Goal: Task Accomplishment & Management: Complete application form

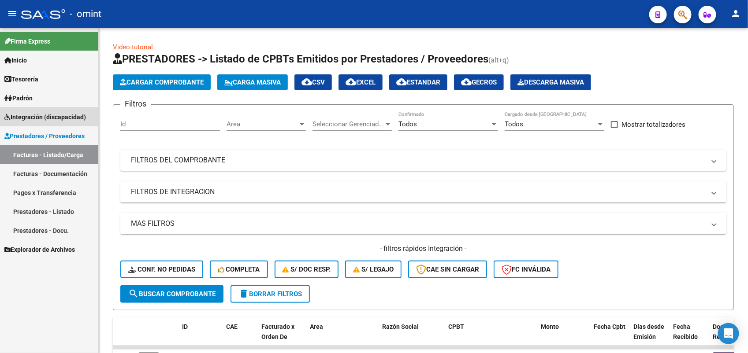
click at [46, 113] on span "Integración (discapacidad)" at bounding box center [45, 117] width 82 height 10
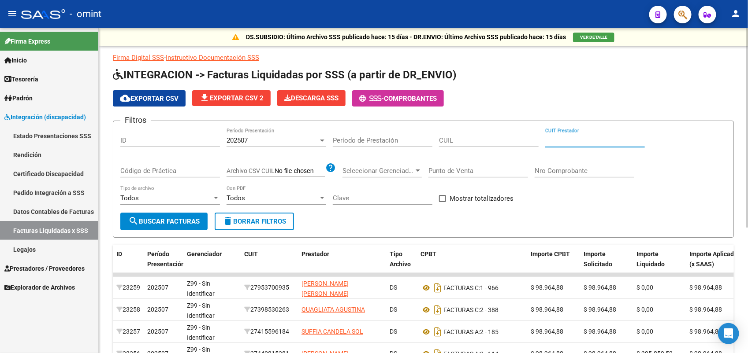
click at [565, 139] on input "CUIT Prestador" at bounding box center [595, 141] width 100 height 8
click at [451, 139] on input "CUIL" at bounding box center [489, 141] width 100 height 8
paste input "20-50327489-3"
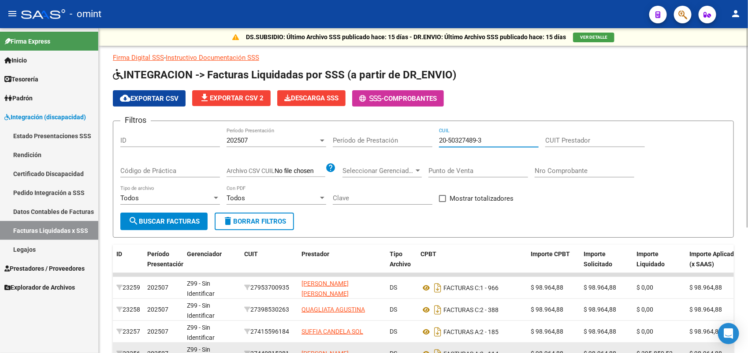
type input "20-50327489-3"
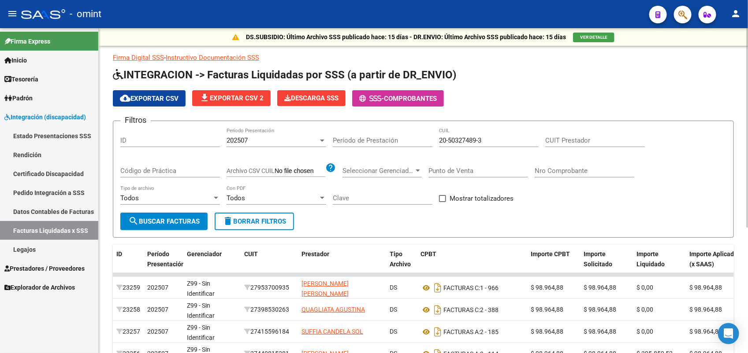
click at [391, 135] on div "Período de Prestación" at bounding box center [383, 137] width 100 height 19
click at [381, 137] on input "Período de Prestación" at bounding box center [383, 141] width 100 height 8
type input "2"
click at [292, 137] on div "202507" at bounding box center [272, 141] width 92 height 8
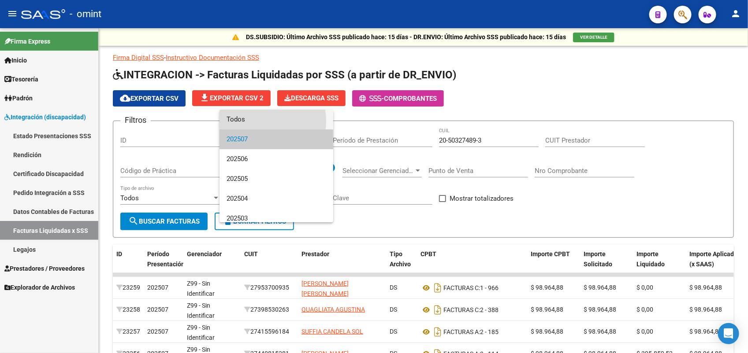
click at [256, 121] on span "Todos" at bounding box center [276, 120] width 100 height 20
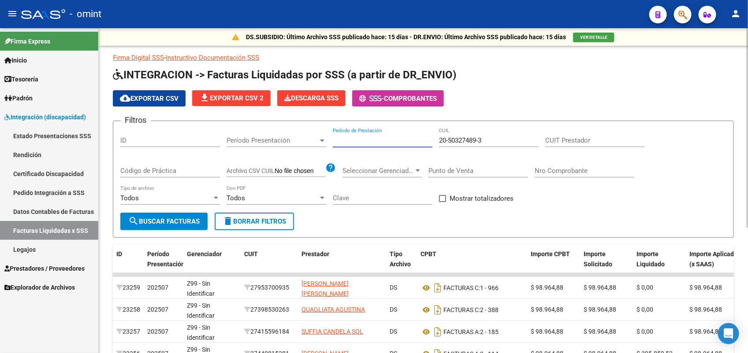
click at [353, 140] on input "Período de Prestación" at bounding box center [383, 141] width 100 height 8
paste input "27201509837"
type input "27201509837"
click at [357, 139] on input "Período de Prestación" at bounding box center [383, 141] width 100 height 8
paste input "27201509837"
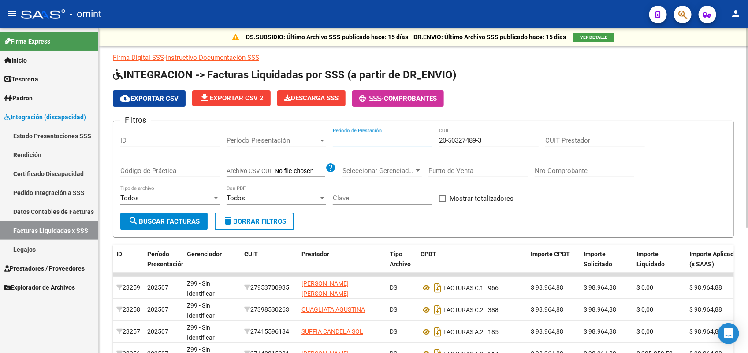
type input "27201509837"
click at [370, 137] on input "27201509837" at bounding box center [383, 141] width 100 height 8
click at [366, 141] on input "Período de Prestación" at bounding box center [383, 141] width 100 height 8
click at [388, 146] on div "Período de Prestación" at bounding box center [383, 141] width 100 height 27
click at [582, 139] on input "CUIT Prestador" at bounding box center [595, 141] width 100 height 8
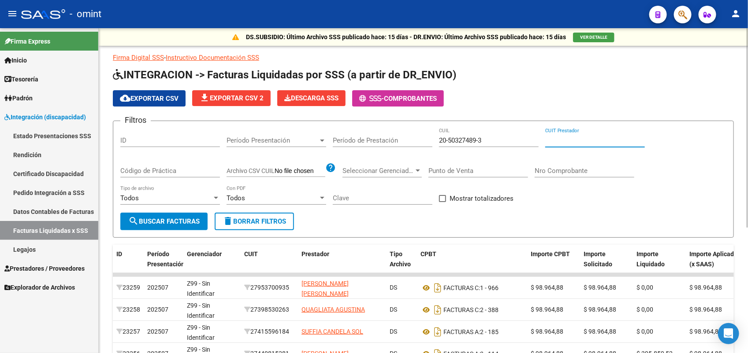
paste input "27-20150983-7"
type input "27-20150983-7"
click at [249, 139] on span "Período Presentación" at bounding box center [272, 141] width 92 height 8
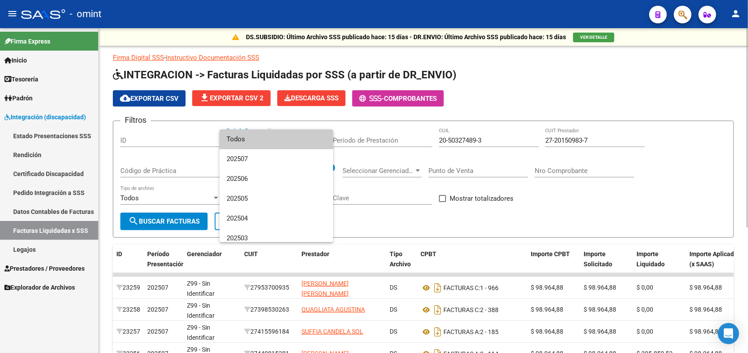
click at [249, 139] on span "Todos" at bounding box center [276, 140] width 100 height 20
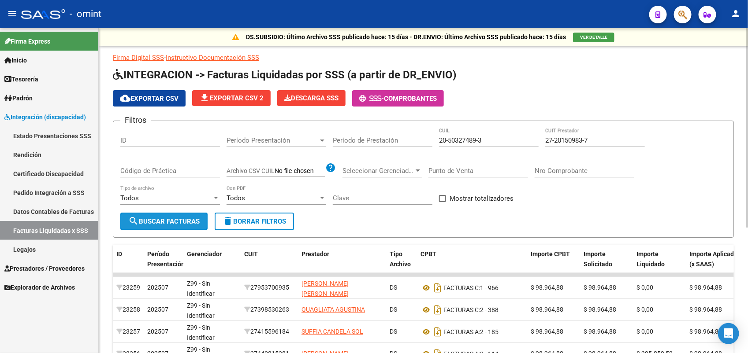
click at [150, 221] on span "search Buscar Facturas" at bounding box center [163, 222] width 71 height 8
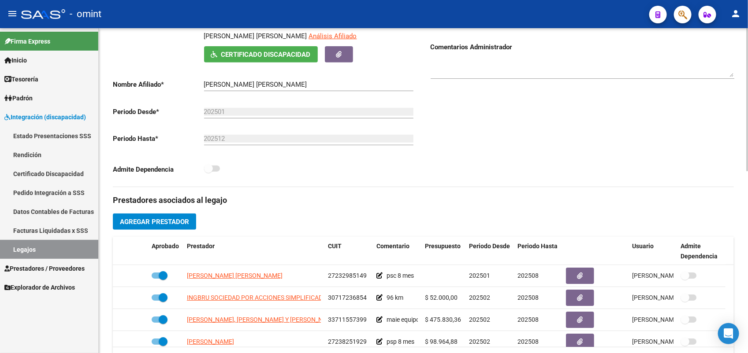
scroll to position [220, 0]
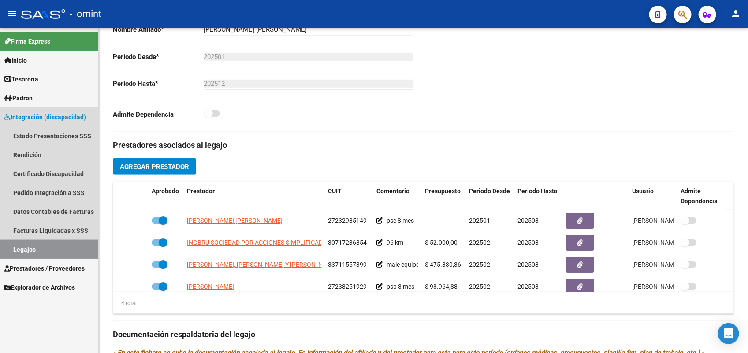
click at [42, 249] on link "Legajos" at bounding box center [49, 249] width 98 height 19
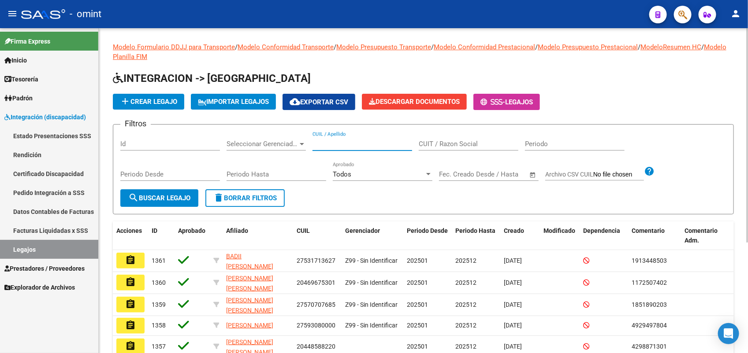
click at [327, 142] on input "CUIL / Apellido" at bounding box center [362, 144] width 100 height 8
paste input "20503274893"
type input "20503274893"
drag, startPoint x: 180, startPoint y: 197, endPoint x: 140, endPoint y: 252, distance: 68.1
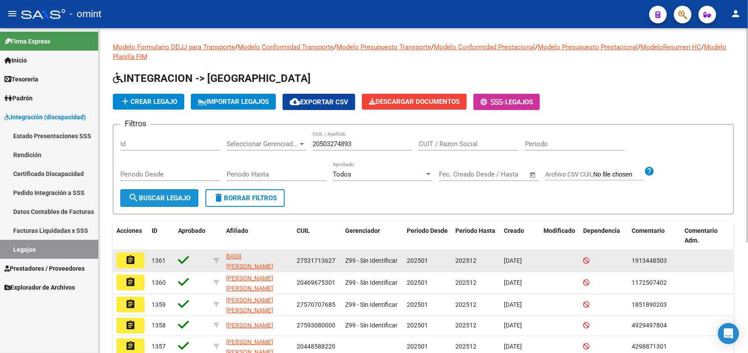
click at [179, 197] on span "search Buscar Legajo" at bounding box center [159, 198] width 62 height 8
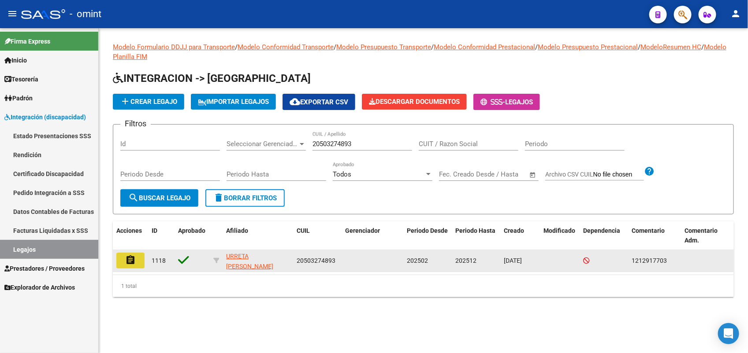
click at [133, 258] on mat-icon "assignment" at bounding box center [130, 260] width 11 height 11
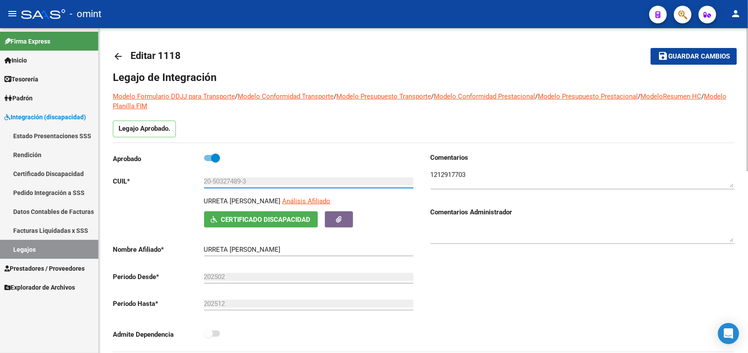
drag, startPoint x: 258, startPoint y: 181, endPoint x: 199, endPoint y: 180, distance: 58.6
click at [199, 180] on app-form-text-field "CUIL * 20-50327489-3 Ingresar CUIL" at bounding box center [263, 182] width 300 height 8
drag, startPoint x: 199, startPoint y: 180, endPoint x: 230, endPoint y: 177, distance: 31.0
drag, startPoint x: 230, startPoint y: 177, endPoint x: 210, endPoint y: 177, distance: 20.3
drag, startPoint x: 210, startPoint y: 177, endPoint x: 271, endPoint y: 179, distance: 61.7
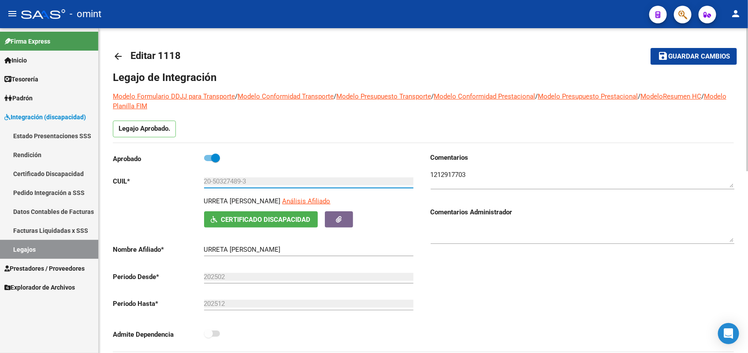
click at [271, 179] on input "20-50327489-3" at bounding box center [308, 182] width 209 height 8
drag, startPoint x: 271, startPoint y: 179, endPoint x: 144, endPoint y: 189, distance: 128.1
click at [144, 189] on div "Aprobado CUIL * 20-50327489-3 Ingresar CUIL URRETA VERITIER TOMAS Análisis Afil…" at bounding box center [265, 249] width 304 height 192
drag, startPoint x: 144, startPoint y: 189, endPoint x: 223, endPoint y: 178, distance: 79.6
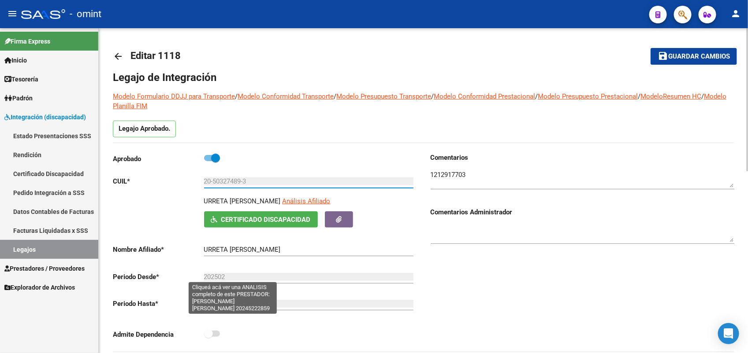
scroll to position [275, 0]
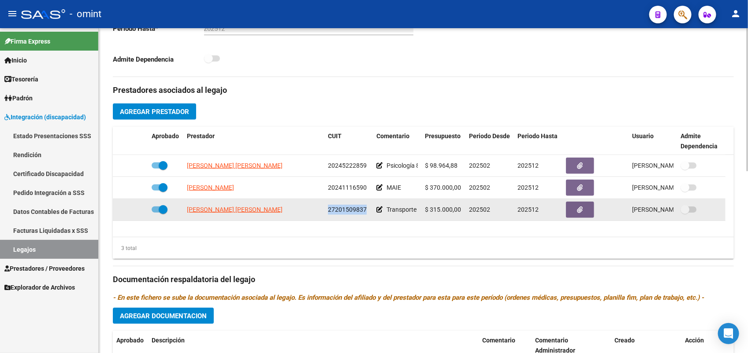
drag, startPoint x: 366, startPoint y: 210, endPoint x: 329, endPoint y: 206, distance: 37.2
click at [329, 206] on div "27201509837" at bounding box center [348, 210] width 41 height 10
drag, startPoint x: 329, startPoint y: 206, endPoint x: 334, endPoint y: 208, distance: 5.5
copy span "27201509837"
click at [379, 211] on icon at bounding box center [379, 210] width 6 height 6
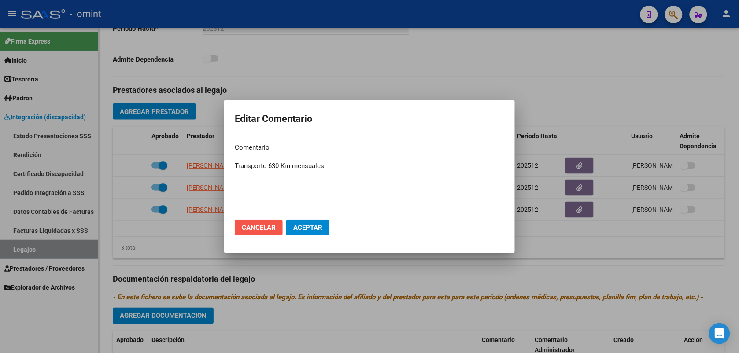
click at [263, 228] on span "Cancelar" at bounding box center [259, 228] width 34 height 8
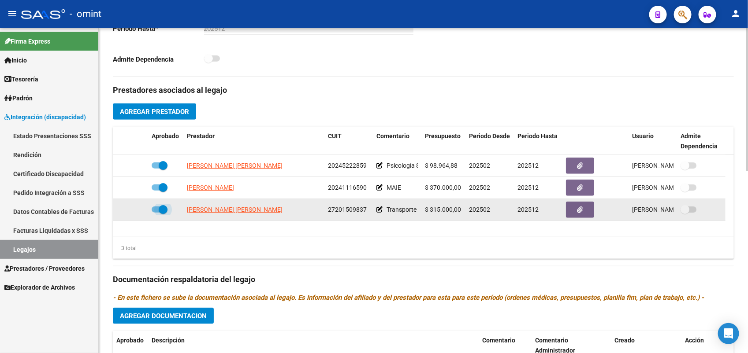
click at [153, 207] on span at bounding box center [160, 210] width 16 height 6
click at [156, 213] on input "checkbox" at bounding box center [156, 213] width 0 height 0
checkbox input "false"
click at [134, 208] on icon at bounding box center [135, 210] width 6 height 6
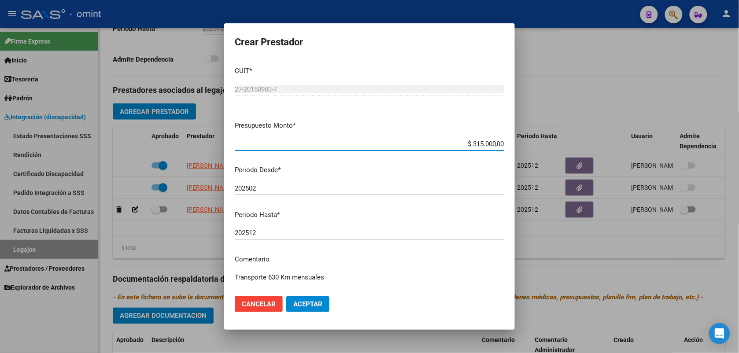
click at [261, 232] on input "202512" at bounding box center [370, 233] width 270 height 8
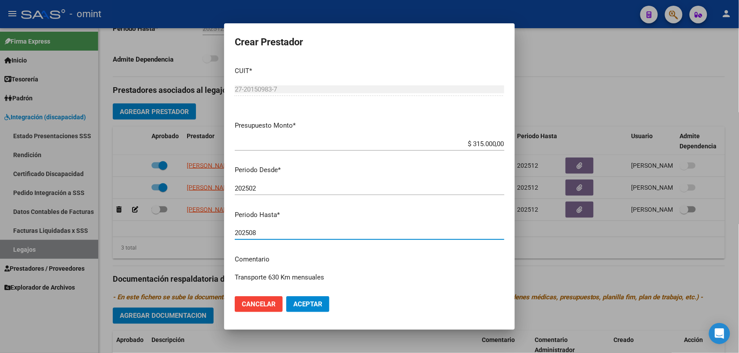
type input "202508"
click at [305, 300] on button "Aceptar" at bounding box center [307, 305] width 43 height 16
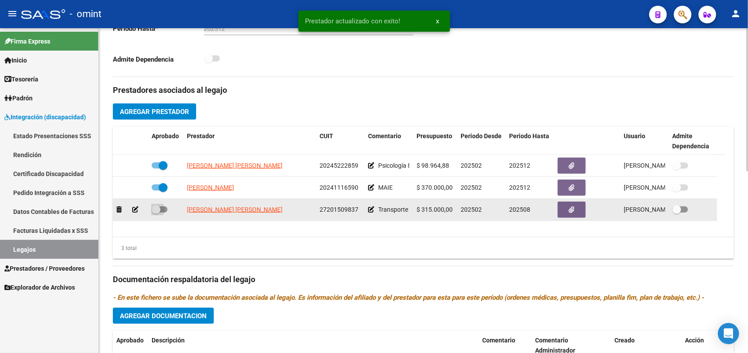
click at [162, 207] on span at bounding box center [160, 210] width 16 height 6
click at [156, 213] on input "checkbox" at bounding box center [156, 213] width 0 height 0
checkbox input "true"
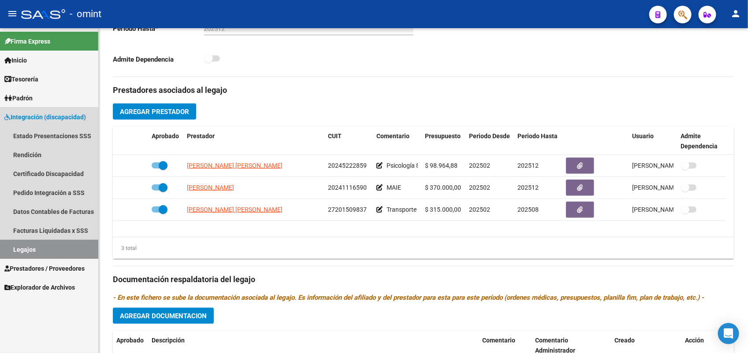
click at [65, 244] on link "Legajos" at bounding box center [49, 249] width 98 height 19
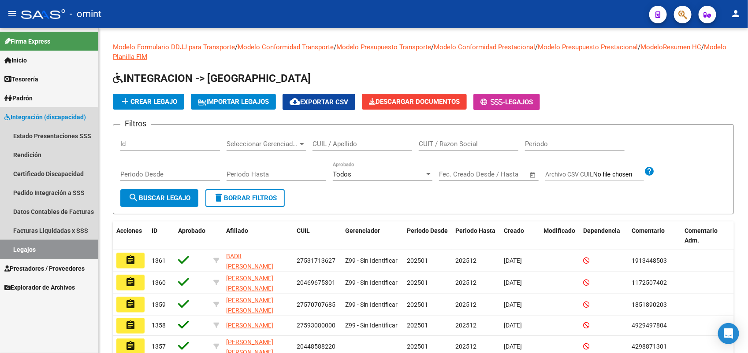
click at [38, 247] on link "Legajos" at bounding box center [49, 249] width 98 height 19
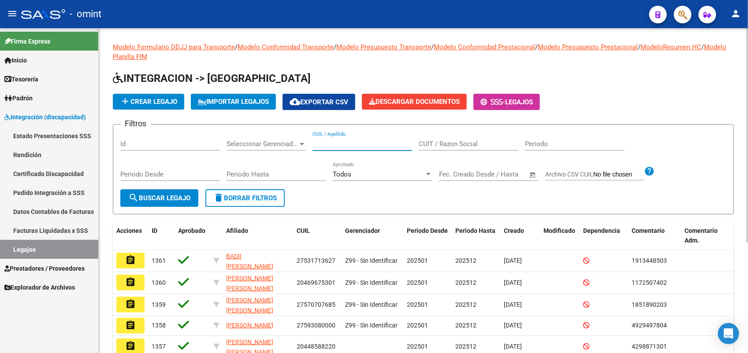
click at [333, 142] on input "CUIL / Apellido" at bounding box center [362, 144] width 100 height 8
paste input "20573216793"
type input "20573216793"
click at [164, 198] on span "search Buscar Legajo" at bounding box center [159, 198] width 62 height 8
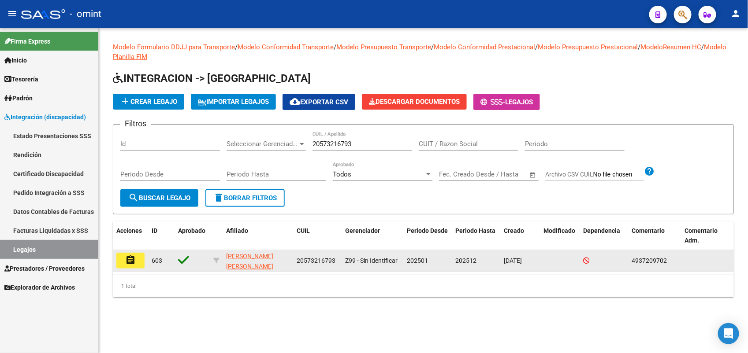
click at [122, 260] on button "assignment" at bounding box center [130, 261] width 28 height 16
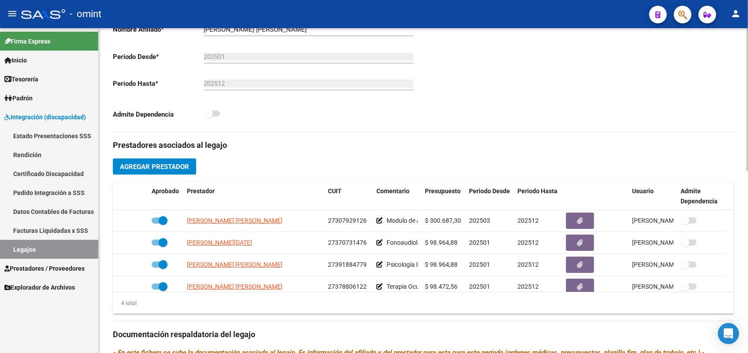
scroll to position [110, 0]
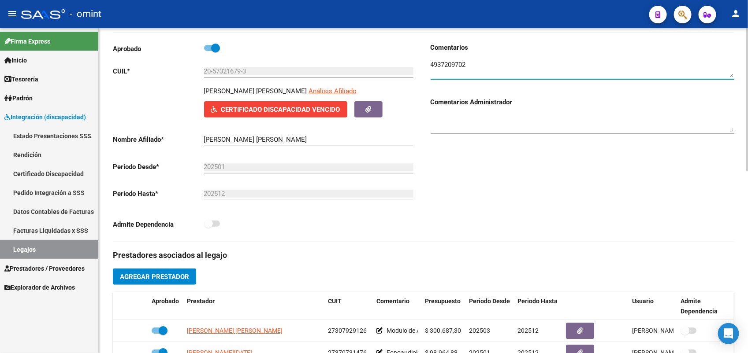
drag, startPoint x: 471, startPoint y: 65, endPoint x: 421, endPoint y: 63, distance: 50.3
click at [421, 63] on div "Aprobado CUIL * 20-57321679-3 Ingresar CUIL VIDAL LAUTARO FELIPE Análisis Afili…" at bounding box center [423, 142] width 621 height 199
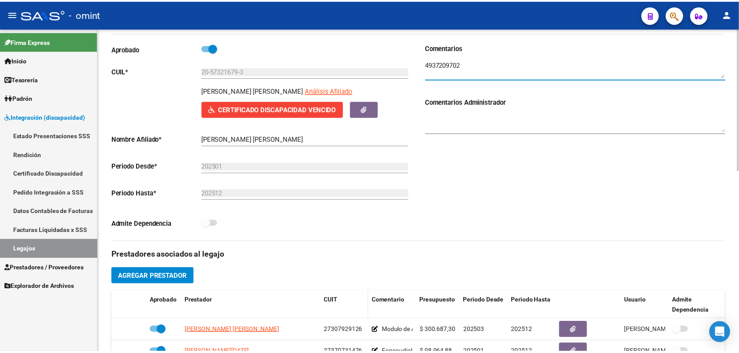
scroll to position [275, 0]
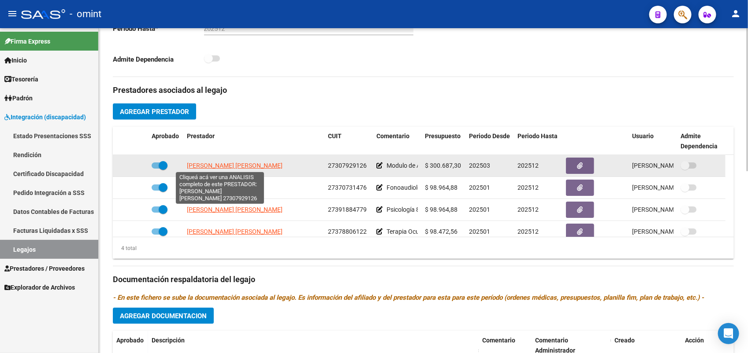
click at [206, 167] on span "MILESI MARIA EUGENIA" at bounding box center [235, 165] width 96 height 7
type textarea "27307929126"
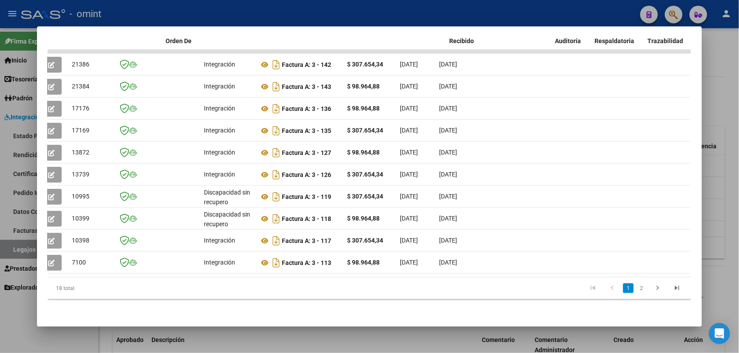
scroll to position [0, 0]
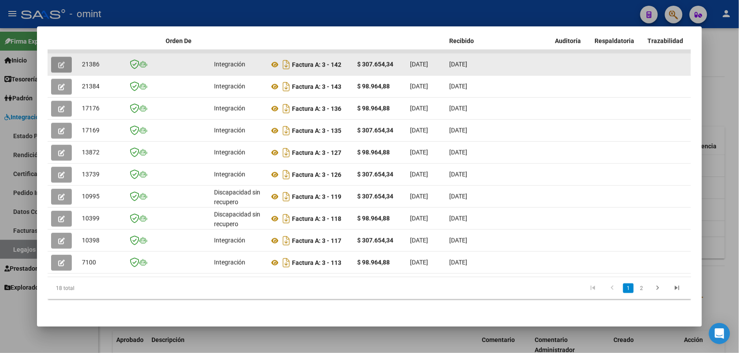
click at [58, 62] on icon "button" at bounding box center [61, 65] width 7 height 7
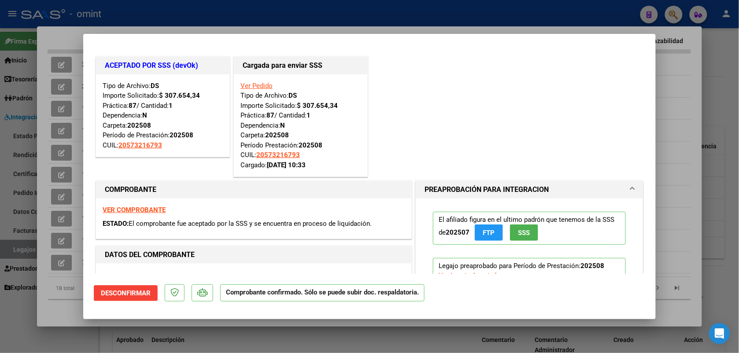
scroll to position [110, 0]
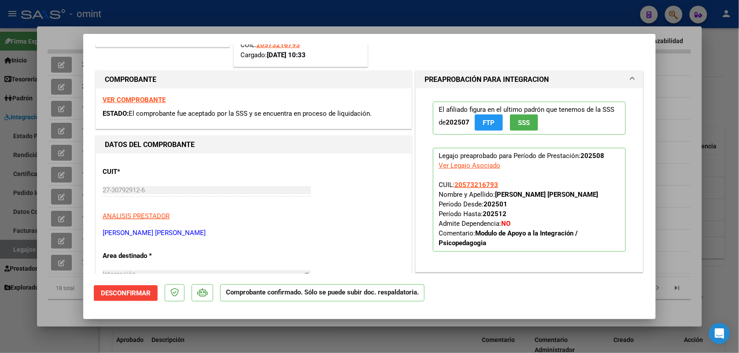
click at [188, 7] on div at bounding box center [369, 176] width 739 height 353
type input "$ 0,00"
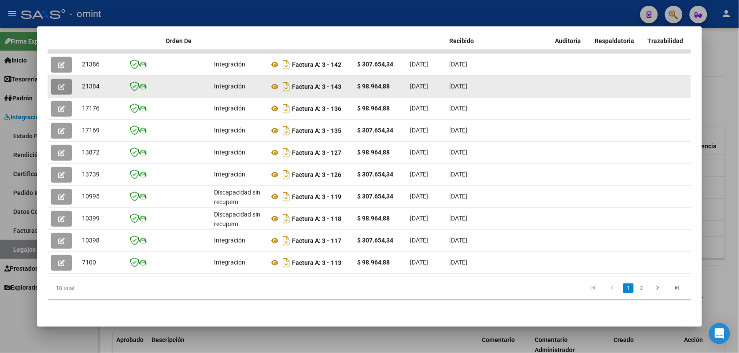
click at [53, 79] on button "button" at bounding box center [61, 87] width 21 height 16
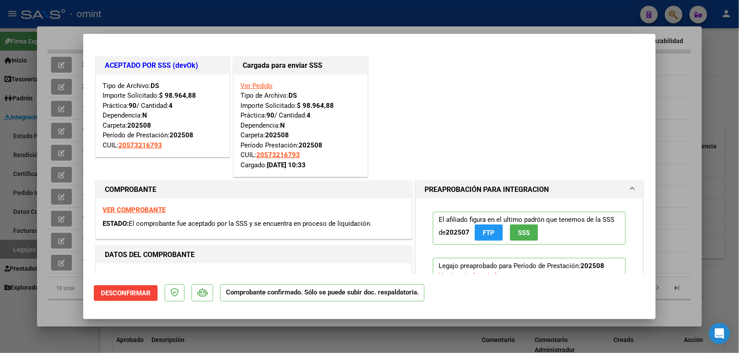
click at [140, 14] on div at bounding box center [369, 176] width 739 height 353
type input "$ 0,00"
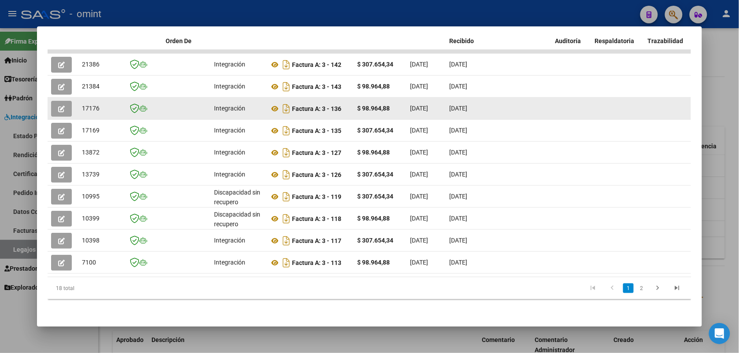
click at [59, 106] on icon "button" at bounding box center [61, 109] width 7 height 7
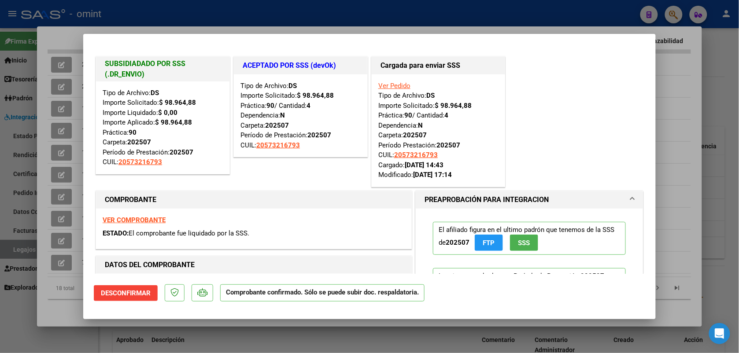
click at [263, 16] on div at bounding box center [369, 176] width 739 height 353
type input "$ 0,00"
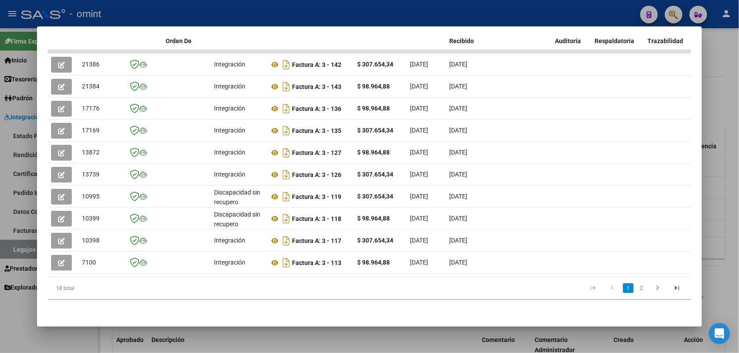
click at [226, 19] on div at bounding box center [369, 176] width 739 height 353
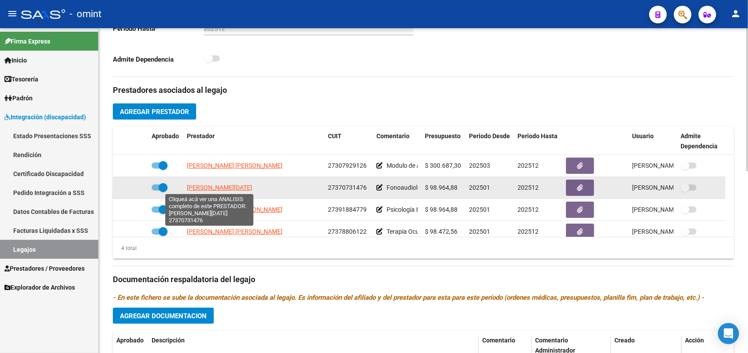
click at [214, 189] on span "PATRONE LUCIA" at bounding box center [219, 187] width 65 height 7
type textarea "27370731476"
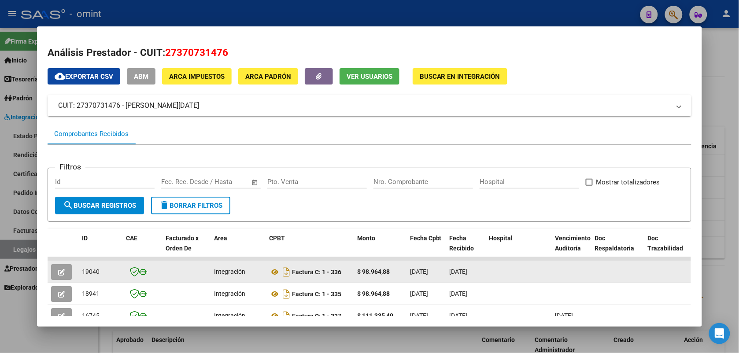
click at [51, 268] on button "button" at bounding box center [61, 272] width 21 height 16
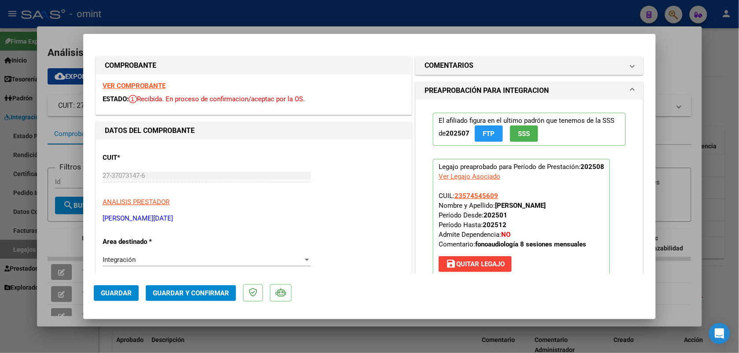
click at [170, 14] on div at bounding box center [369, 176] width 739 height 353
type input "$ 0,00"
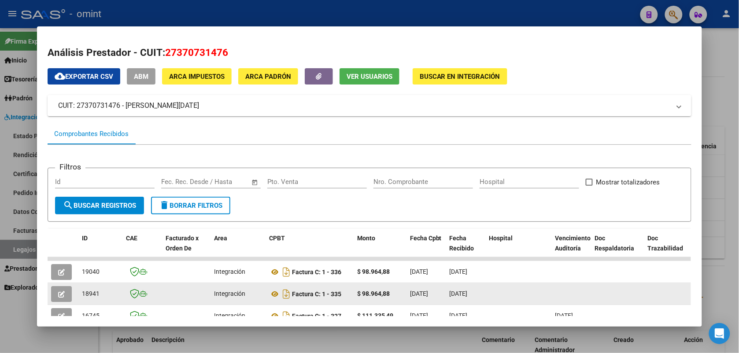
click at [58, 293] on icon "button" at bounding box center [61, 294] width 7 height 7
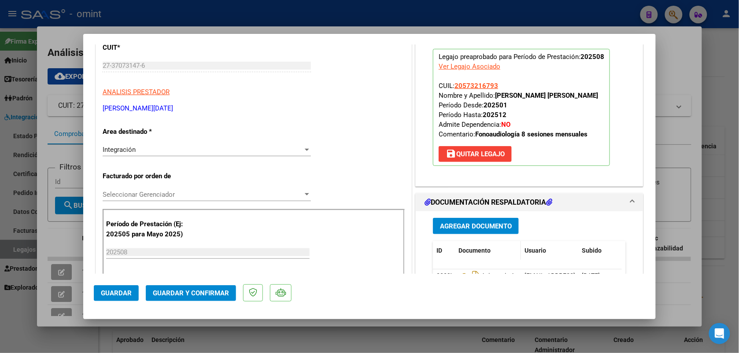
scroll to position [220, 0]
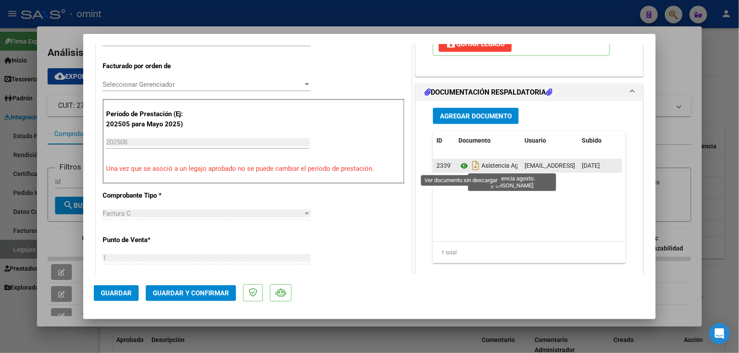
click at [461, 167] on icon at bounding box center [464, 166] width 11 height 11
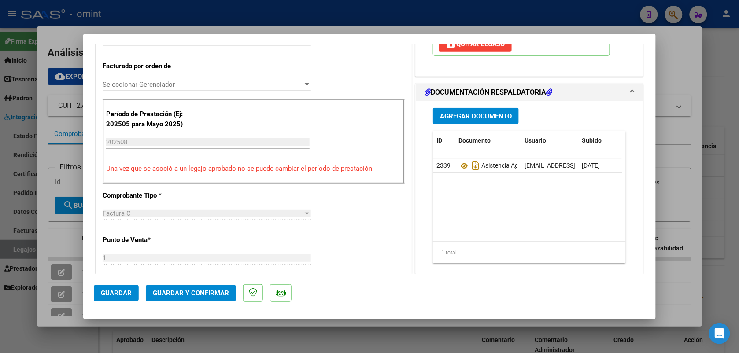
scroll to position [0, 0]
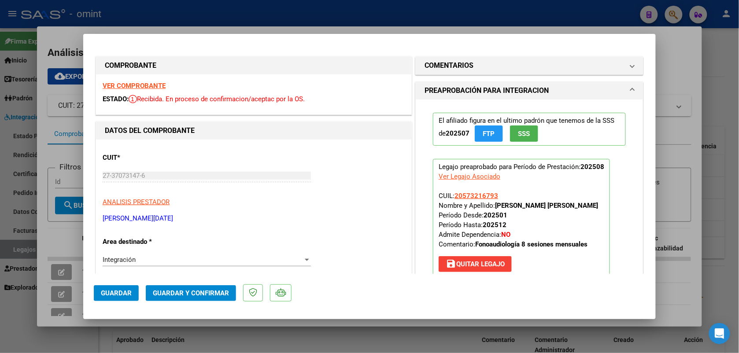
click at [159, 89] on div "VER COMPROBANTE ESTADO: Recibida. En proceso de confirmacion/aceptac por la OS." at bounding box center [253, 94] width 315 height 40
click at [157, 83] on strong "VER COMPROBANTE" at bounding box center [134, 86] width 63 height 8
click at [219, 292] on span "Guardar y Confirmar" at bounding box center [191, 293] width 76 height 8
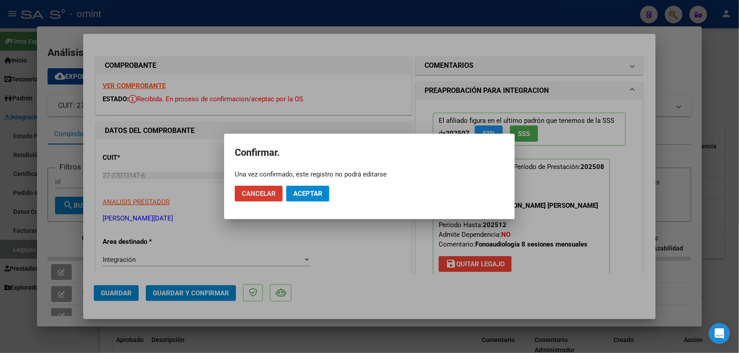
click at [314, 194] on span "Aceptar" at bounding box center [307, 194] width 29 height 8
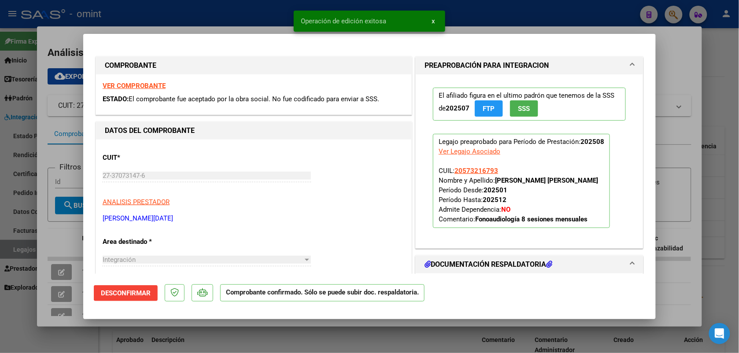
click at [216, 1] on div at bounding box center [369, 176] width 739 height 353
type input "$ 0,00"
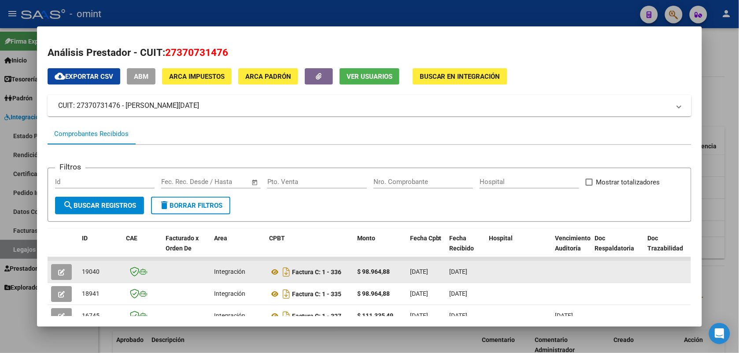
drag, startPoint x: 97, startPoint y: 271, endPoint x: 74, endPoint y: 274, distance: 23.5
click at [78, 274] on datatable-body-cell "19040" at bounding box center [100, 272] width 44 height 22
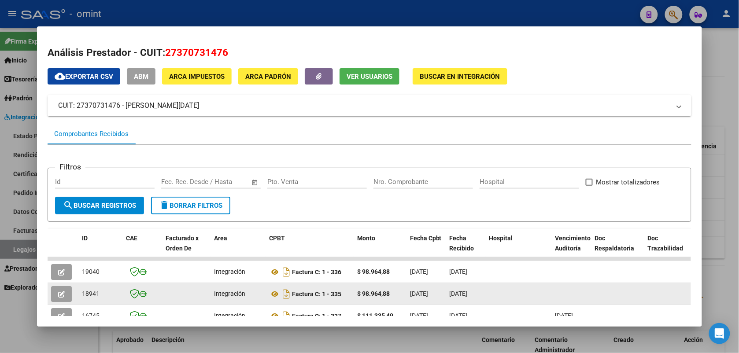
drag, startPoint x: 74, startPoint y: 274, endPoint x: 93, endPoint y: 291, distance: 25.6
click at [93, 291] on span "18941" at bounding box center [91, 293] width 18 height 7
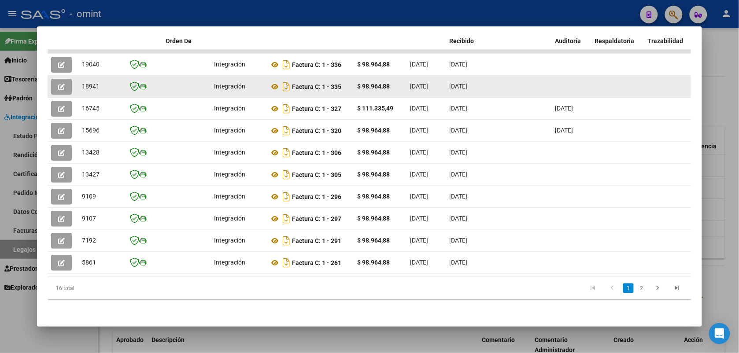
drag, startPoint x: 103, startPoint y: 80, endPoint x: 78, endPoint y: 86, distance: 25.5
click at [78, 86] on datatable-body-cell "18941" at bounding box center [100, 87] width 44 height 22
drag, startPoint x: 78, startPoint y: 86, endPoint x: 83, endPoint y: 80, distance: 8.2
copy span "18941"
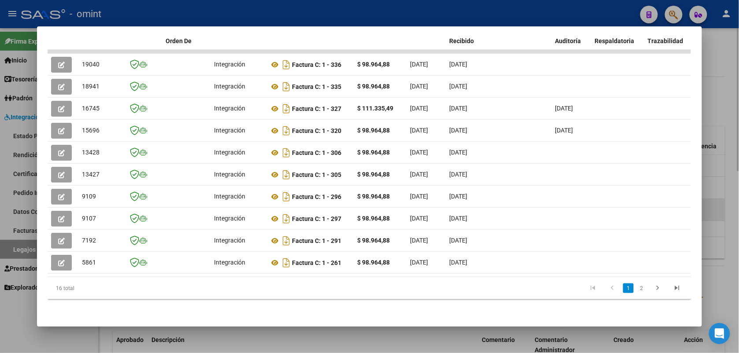
drag, startPoint x: 323, startPoint y: 11, endPoint x: 340, endPoint y: 201, distance: 190.2
click at [323, 12] on div at bounding box center [369, 176] width 739 height 353
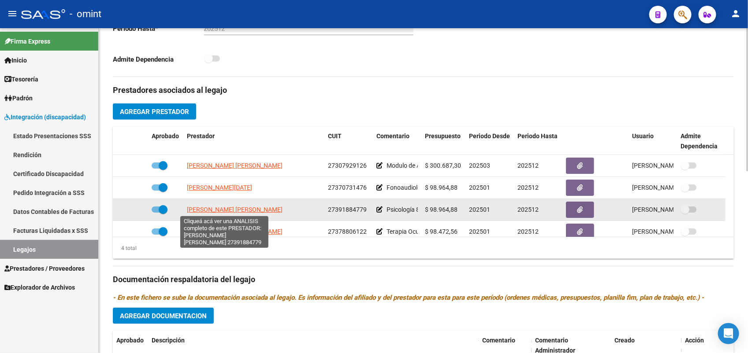
click at [223, 211] on span "PEROTTI MARIELA YANINA" at bounding box center [235, 209] width 96 height 7
type textarea "27391884779"
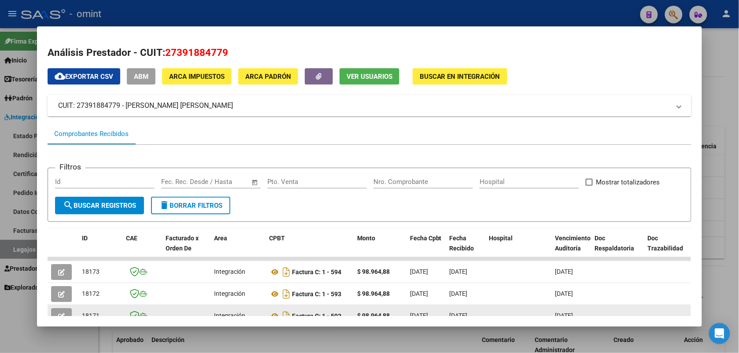
scroll to position [55, 0]
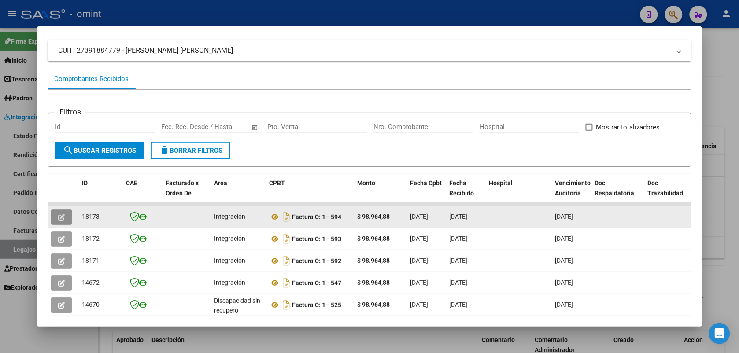
click at [58, 215] on icon "button" at bounding box center [61, 217] width 7 height 7
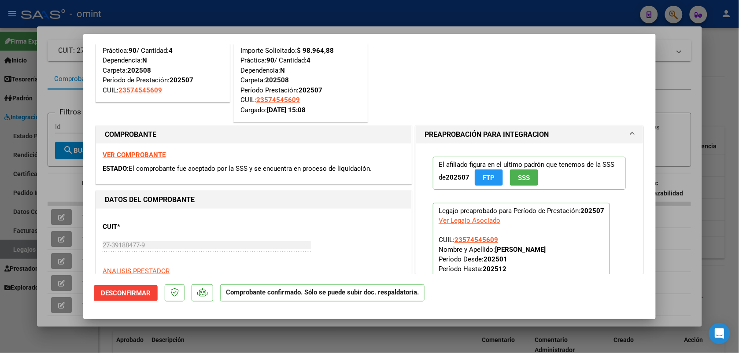
click at [245, 9] on div at bounding box center [369, 176] width 739 height 353
type input "$ 0,00"
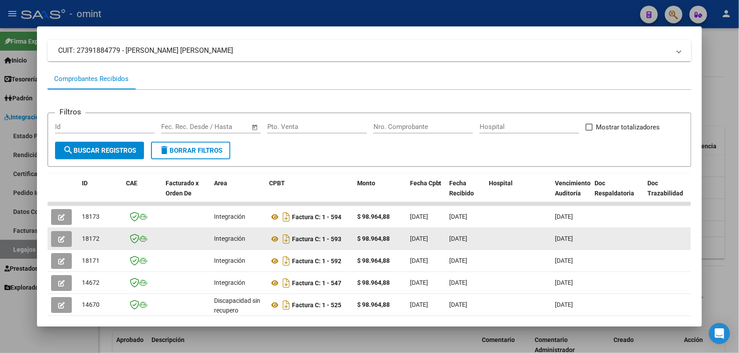
click at [60, 235] on span "button" at bounding box center [61, 239] width 7 height 8
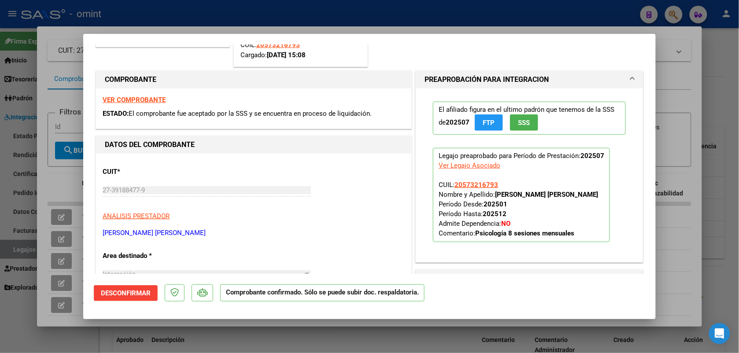
scroll to position [0, 0]
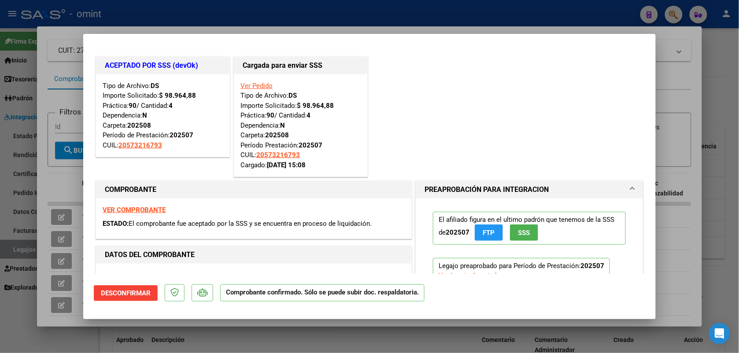
click at [200, 17] on div at bounding box center [369, 176] width 739 height 353
type input "$ 0,00"
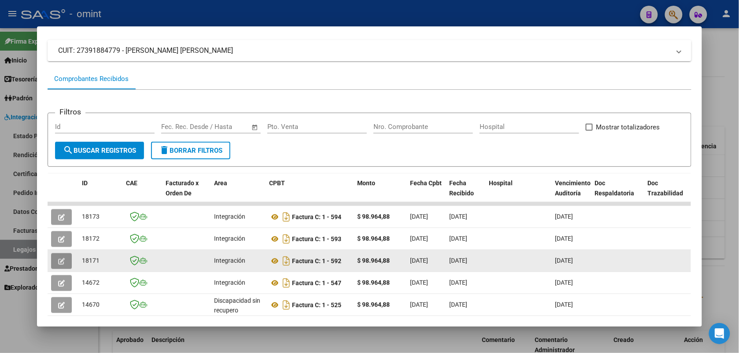
click at [63, 263] on button "button" at bounding box center [61, 261] width 21 height 16
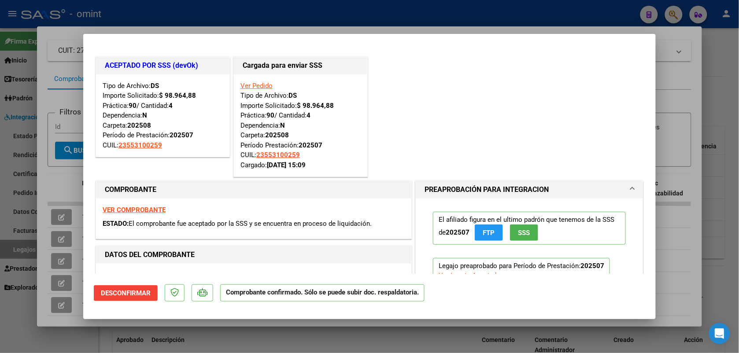
scroll to position [110, 0]
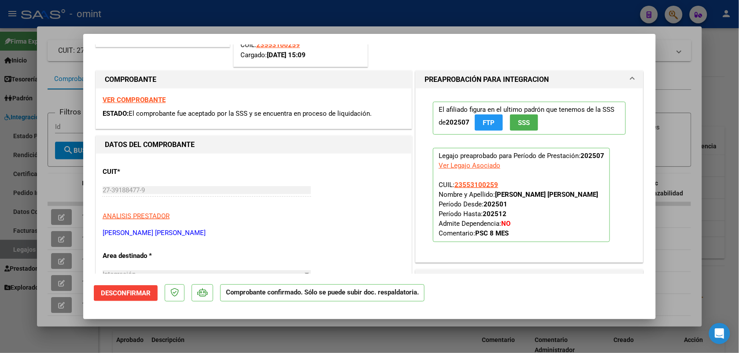
click at [285, 7] on div at bounding box center [369, 176] width 739 height 353
type input "$ 0,00"
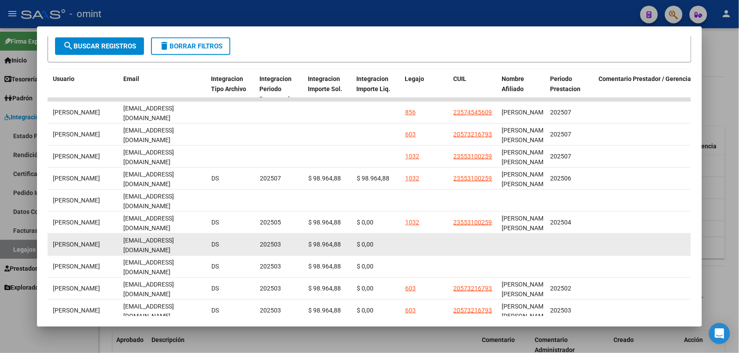
scroll to position [104, 0]
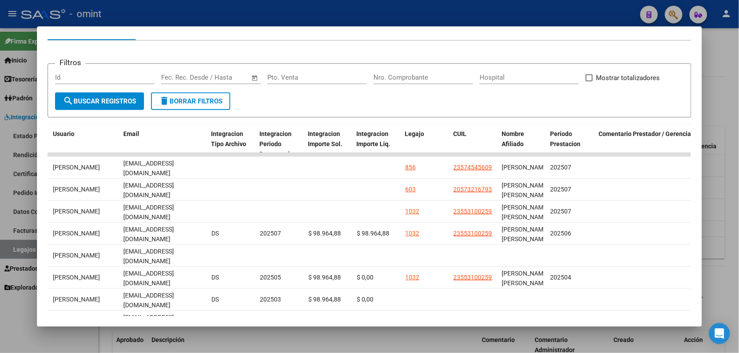
click at [477, 9] on div at bounding box center [369, 176] width 739 height 353
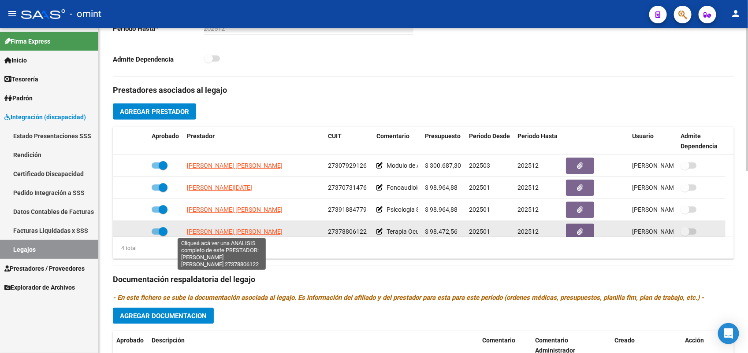
click at [215, 234] on span "RAMIREZ [PERSON_NAME]" at bounding box center [235, 231] width 96 height 7
type textarea "27378806122"
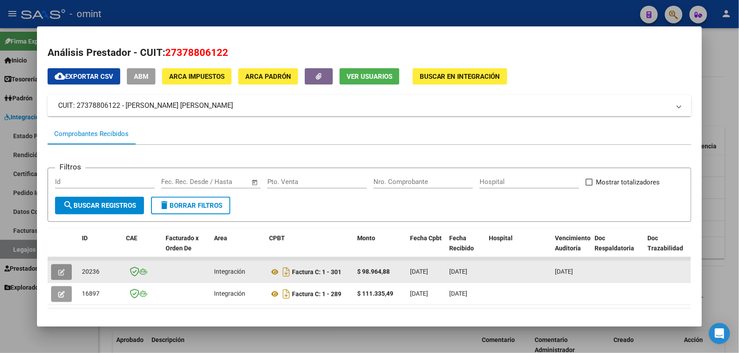
click at [60, 273] on icon "button" at bounding box center [61, 272] width 7 height 7
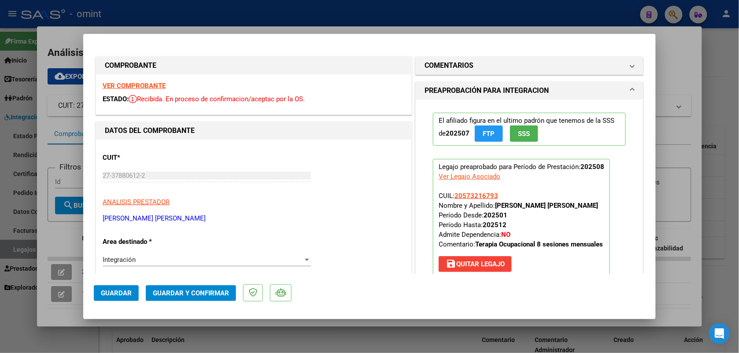
scroll to position [220, 0]
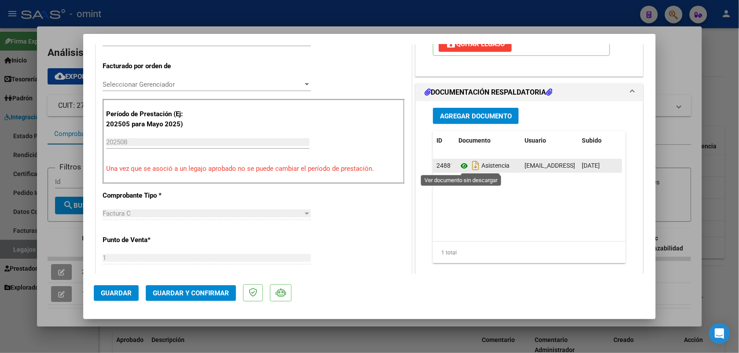
click at [460, 166] on icon at bounding box center [464, 166] width 11 height 11
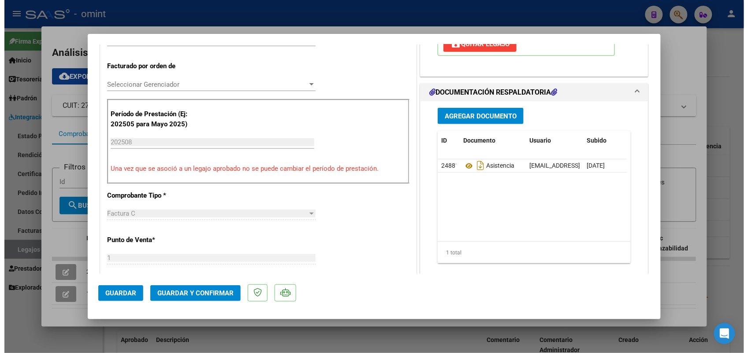
scroll to position [0, 0]
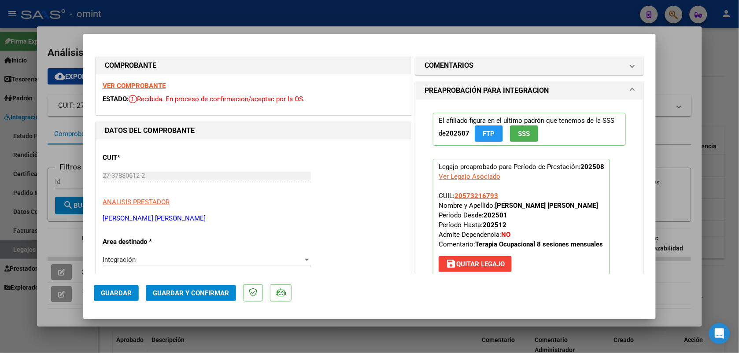
click at [150, 87] on strong "VER COMPROBANTE" at bounding box center [134, 86] width 63 height 8
click at [206, 298] on button "Guardar y Confirmar" at bounding box center [191, 294] width 90 height 16
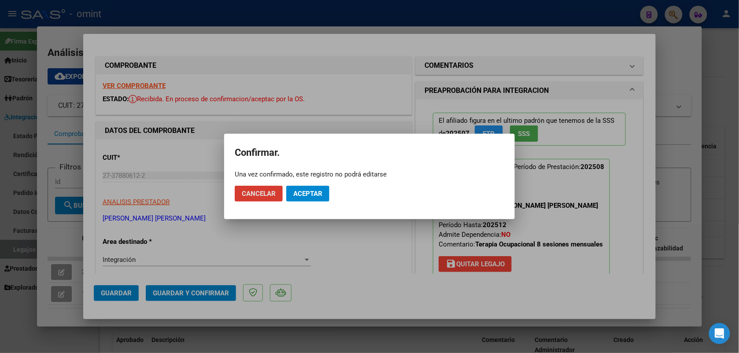
click at [314, 194] on span "Aceptar" at bounding box center [307, 194] width 29 height 8
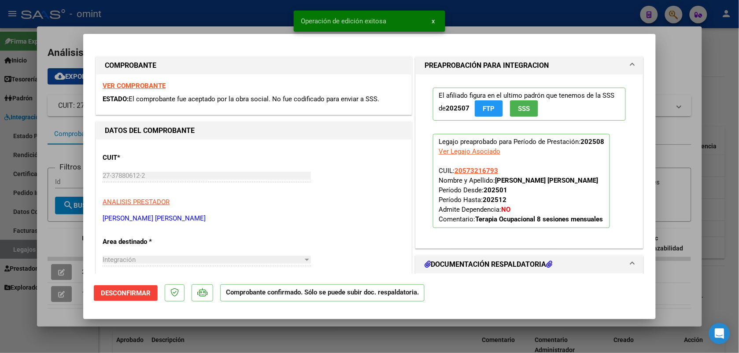
click at [220, 23] on div at bounding box center [369, 176] width 739 height 353
type input "$ 0,00"
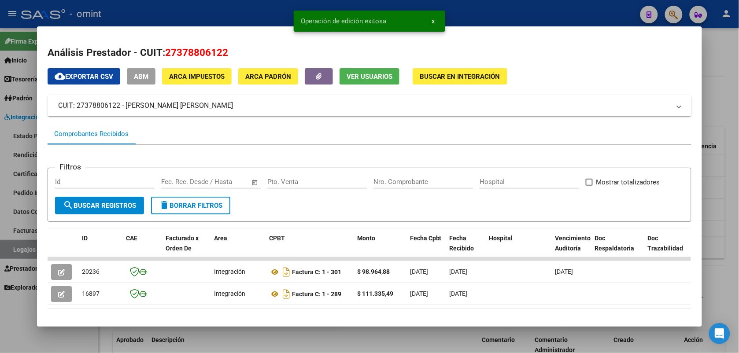
click at [174, 9] on div at bounding box center [369, 176] width 739 height 353
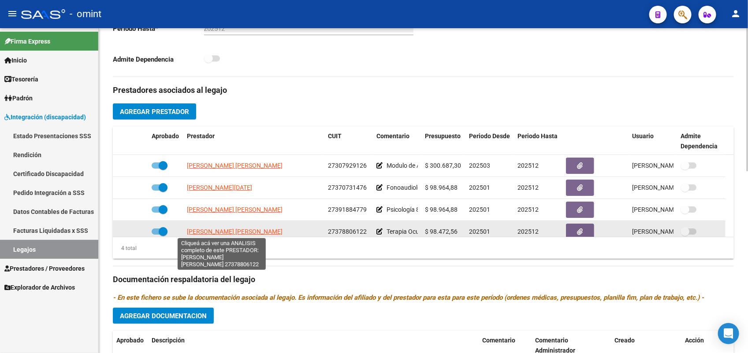
click at [222, 234] on span "RAMIREZ [PERSON_NAME]" at bounding box center [235, 231] width 96 height 7
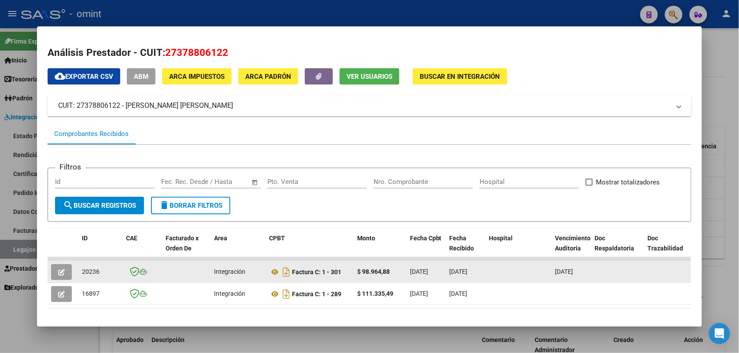
drag, startPoint x: 100, startPoint y: 272, endPoint x: 75, endPoint y: 267, distance: 24.7
click at [78, 267] on datatable-body-cell "20236" at bounding box center [100, 272] width 44 height 22
drag, startPoint x: 75, startPoint y: 267, endPoint x: 93, endPoint y: 272, distance: 18.3
copy span "20236"
click at [107, 269] on div "20236" at bounding box center [100, 272] width 37 height 10
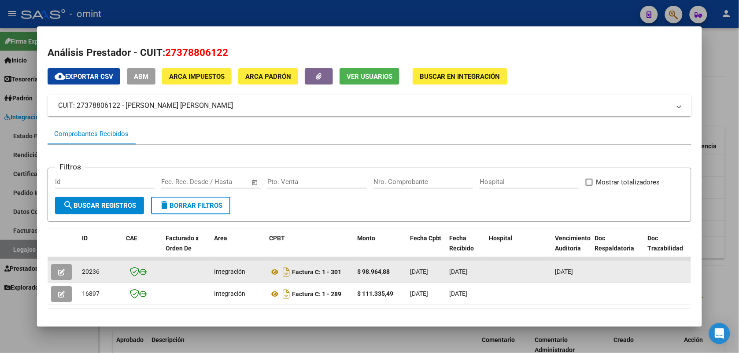
click at [62, 270] on button "button" at bounding box center [61, 272] width 21 height 16
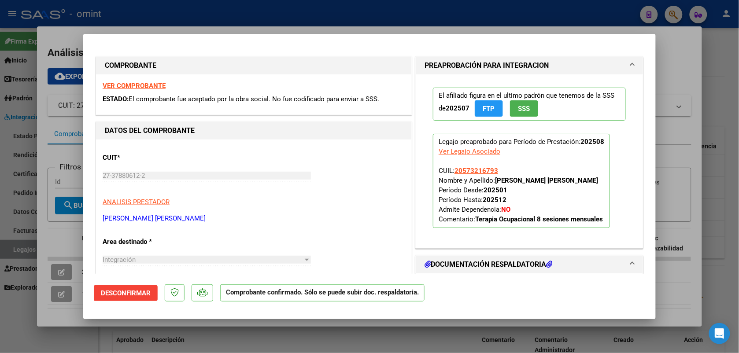
click at [148, 12] on div at bounding box center [369, 176] width 739 height 353
type input "$ 0,00"
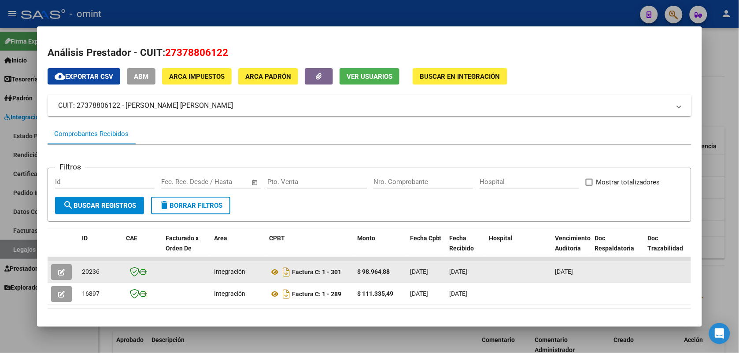
drag, startPoint x: 95, startPoint y: 271, endPoint x: 67, endPoint y: 271, distance: 28.2
drag, startPoint x: 67, startPoint y: 271, endPoint x: 84, endPoint y: 273, distance: 17.3
copy span "20236"
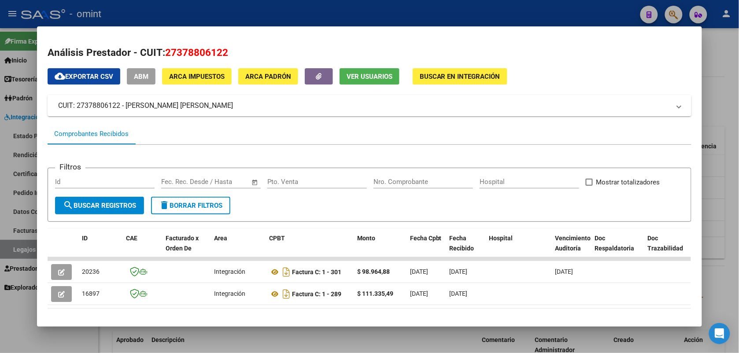
click at [185, 18] on div at bounding box center [369, 176] width 739 height 353
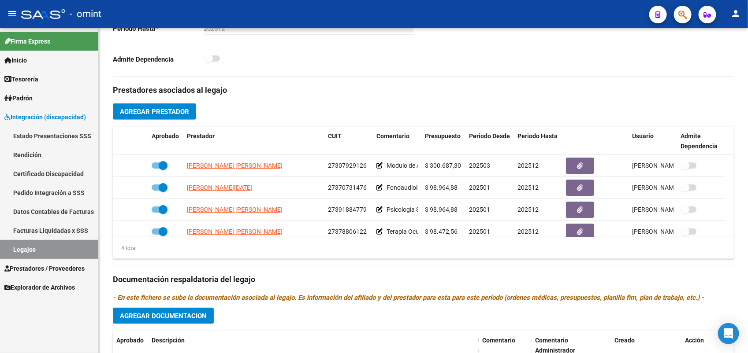
click at [75, 265] on span "Prestadores / Proveedores" at bounding box center [44, 269] width 80 height 10
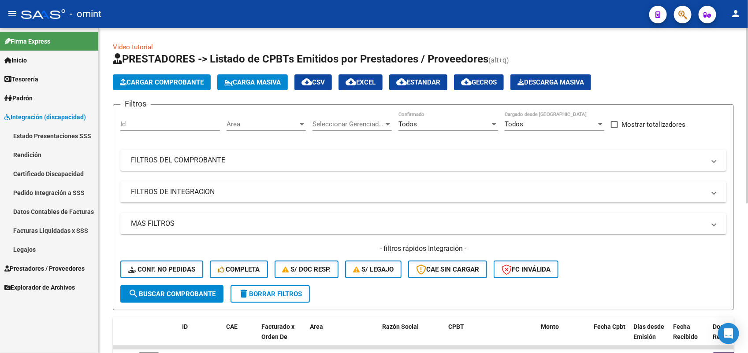
click at [155, 126] on input "Id" at bounding box center [170, 124] width 100 height 8
paste input "18941"
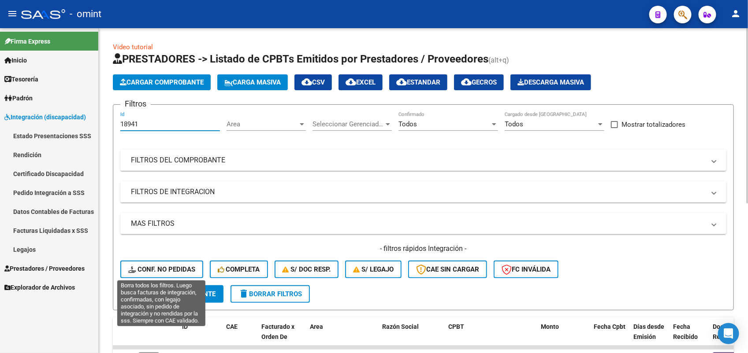
type input "18941"
click at [175, 273] on button "Conf. no pedidas" at bounding box center [161, 270] width 83 height 18
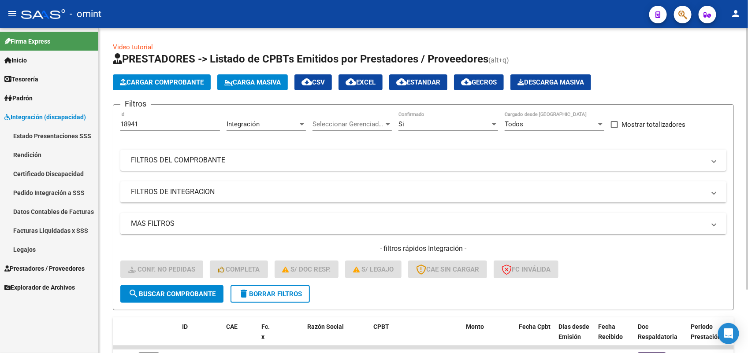
click at [184, 290] on span "search Buscar Comprobante" at bounding box center [171, 294] width 87 height 8
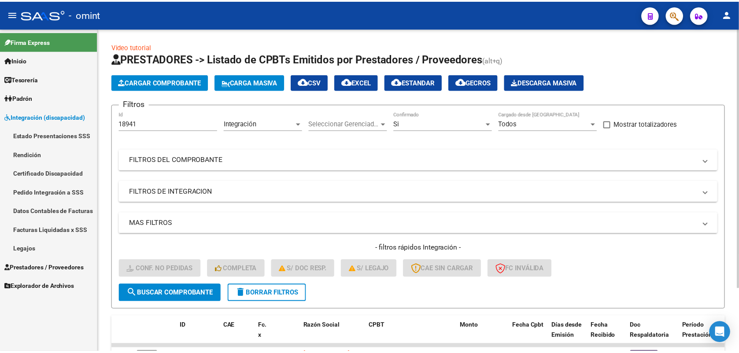
scroll to position [78, 0]
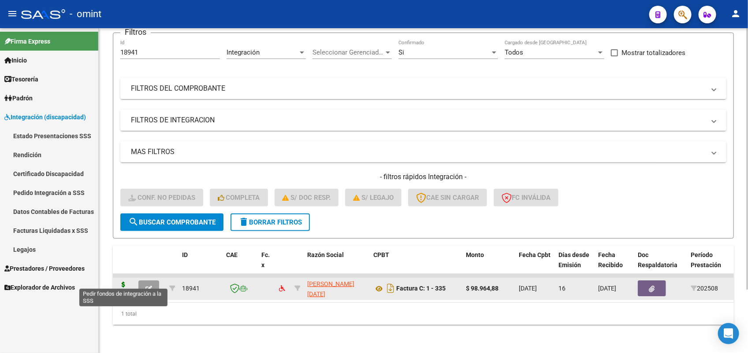
click at [122, 282] on icon at bounding box center [123, 288] width 14 height 12
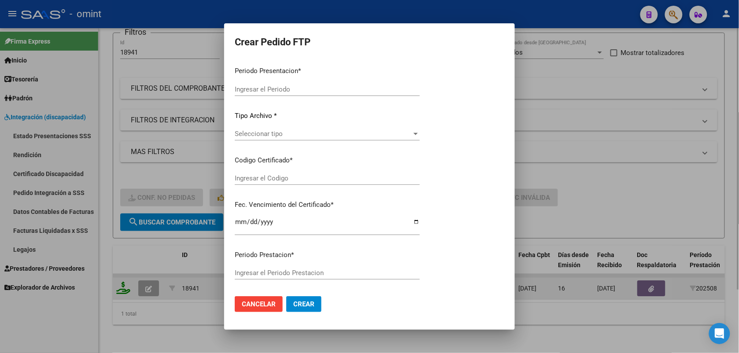
type input "202508"
type input "$ 98.964,88"
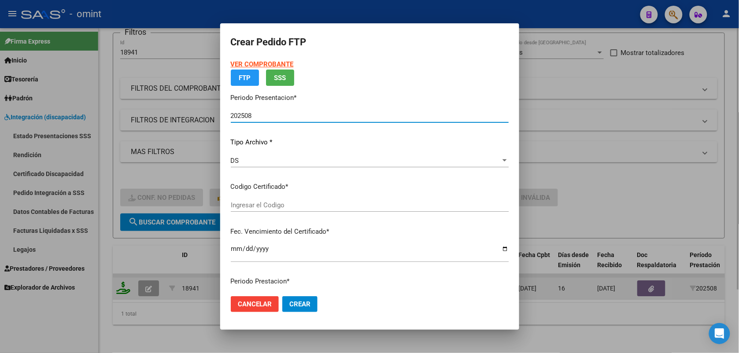
type input "8871941269"
type input "[DATE]"
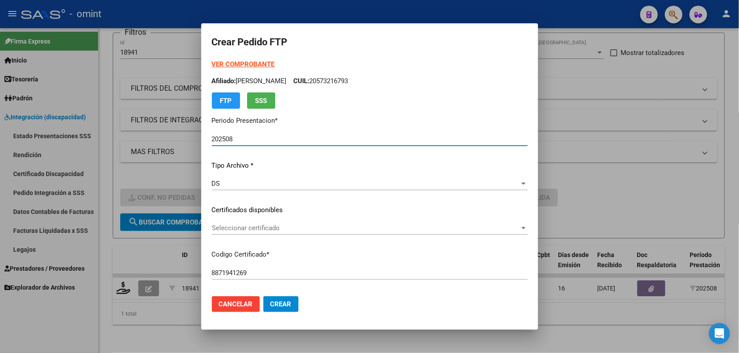
click at [256, 229] on span "Seleccionar certificado" at bounding box center [366, 228] width 308 height 8
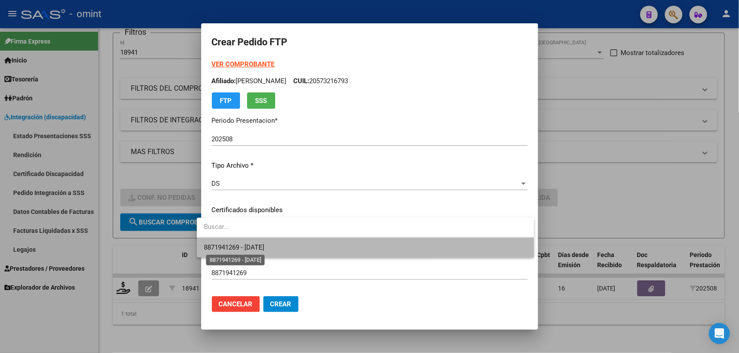
click at [259, 250] on span "8871941269 - [DATE]" at bounding box center [234, 248] width 60 height 8
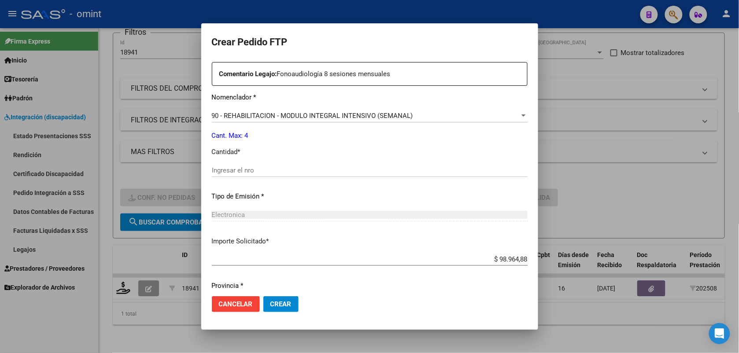
scroll to position [360, 0]
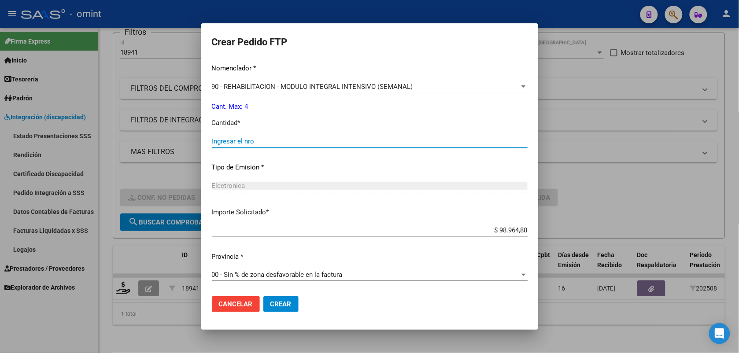
click at [236, 139] on input "Ingresar el nro" at bounding box center [370, 141] width 316 height 8
type input "4"
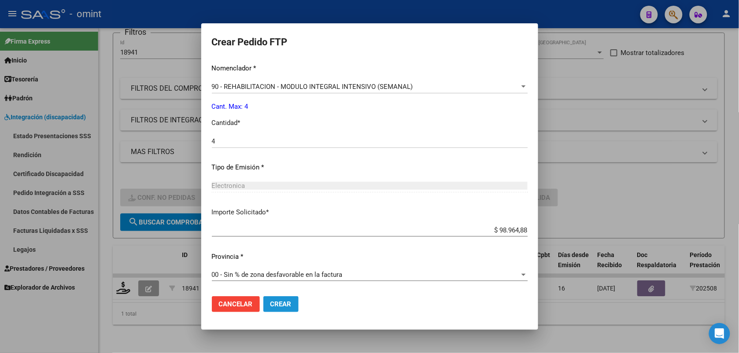
click at [273, 307] on span "Crear" at bounding box center [281, 304] width 21 height 8
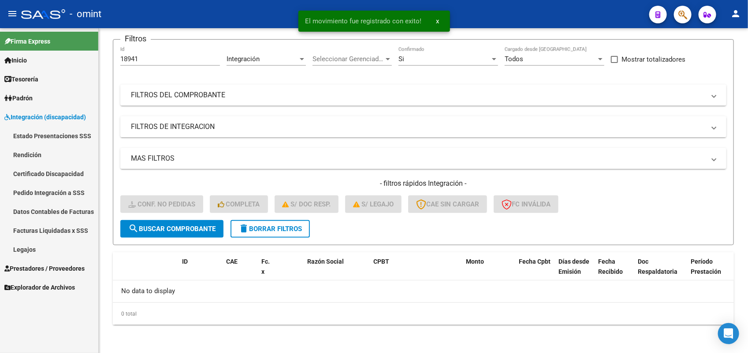
scroll to position [63, 0]
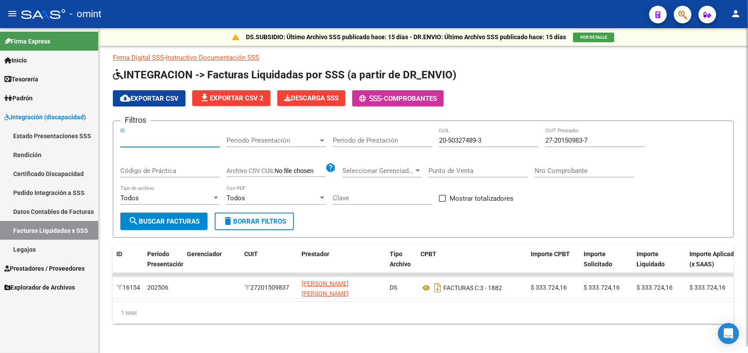
click at [155, 137] on input "ID" at bounding box center [170, 141] width 100 height 8
paste input "20236"
type input "20236"
drag, startPoint x: 163, startPoint y: 217, endPoint x: 163, endPoint y: 241, distance: 23.8
click at [163, 218] on span "search Buscar Facturas" at bounding box center [163, 222] width 71 height 8
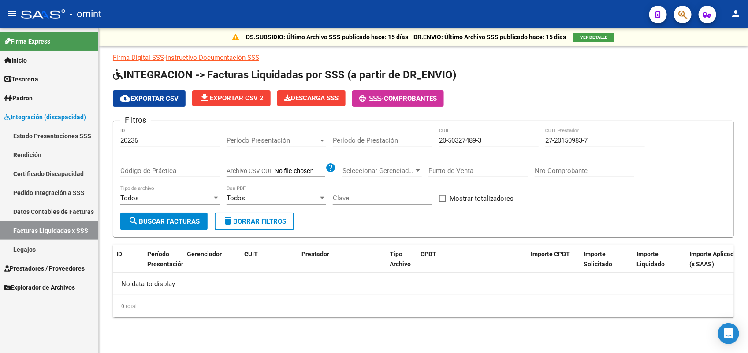
click at [162, 220] on span "search Buscar Facturas" at bounding box center [163, 222] width 71 height 8
click at [171, 134] on div "20236 ID" at bounding box center [170, 137] width 100 height 19
drag, startPoint x: 148, startPoint y: 137, endPoint x: 115, endPoint y: 137, distance: 32.6
click at [115, 137] on form "Filtros 20236 ID Período Presentación Período Presentación Período de Prestació…" at bounding box center [423, 179] width 621 height 117
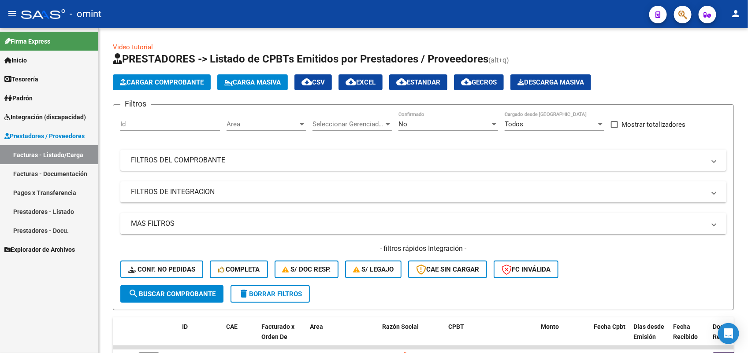
click at [159, 126] on input "Id" at bounding box center [170, 124] width 100 height 8
paste input "20236"
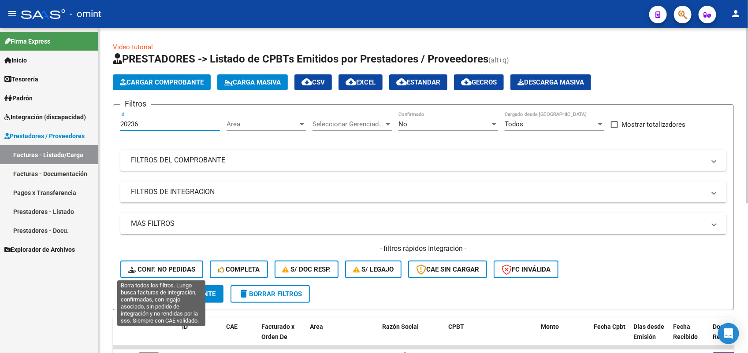
type input "20236"
click at [167, 267] on span "Conf. no pedidas" at bounding box center [161, 270] width 67 height 8
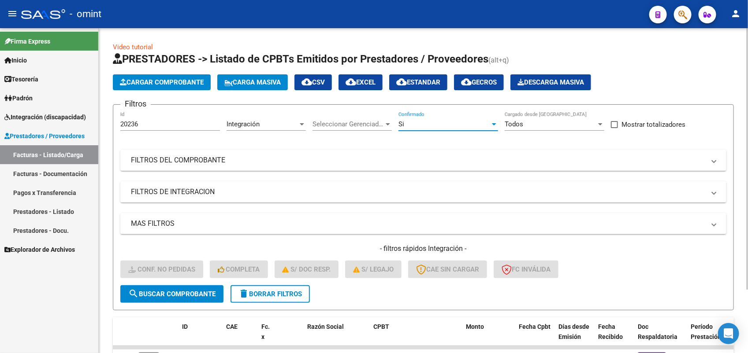
click at [427, 126] on div "Si" at bounding box center [444, 124] width 92 height 8
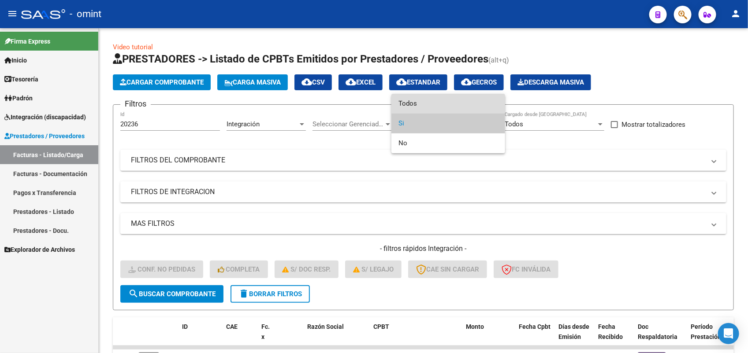
click at [417, 106] on span "Todos" at bounding box center [448, 104] width 100 height 20
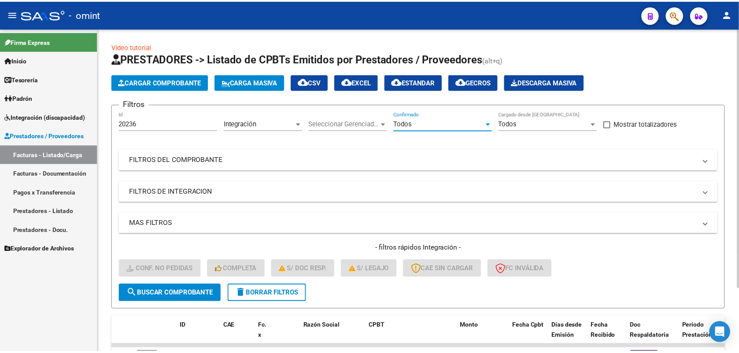
scroll to position [78, 0]
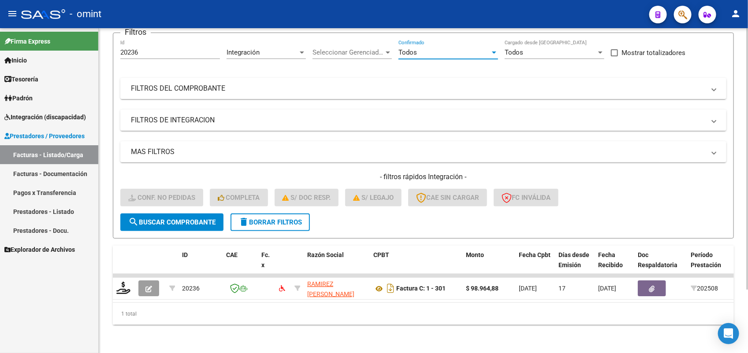
click at [171, 219] on span "search Buscar Comprobante" at bounding box center [171, 223] width 87 height 8
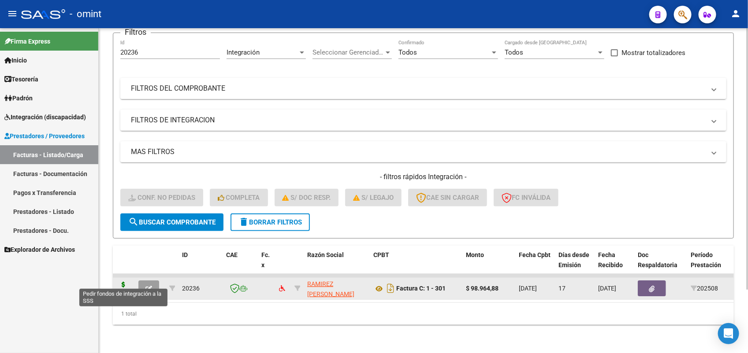
click at [125, 282] on icon at bounding box center [123, 288] width 14 height 12
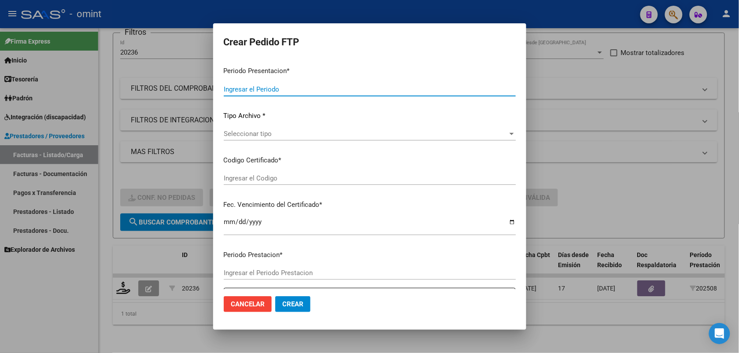
type input "202508"
type input "$ 98.964,88"
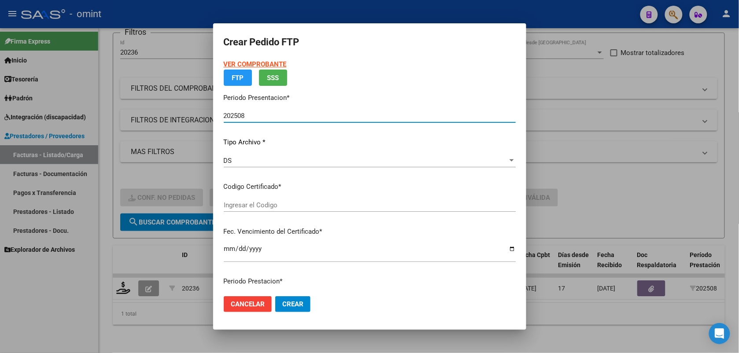
type input "8871941269"
type input "[DATE]"
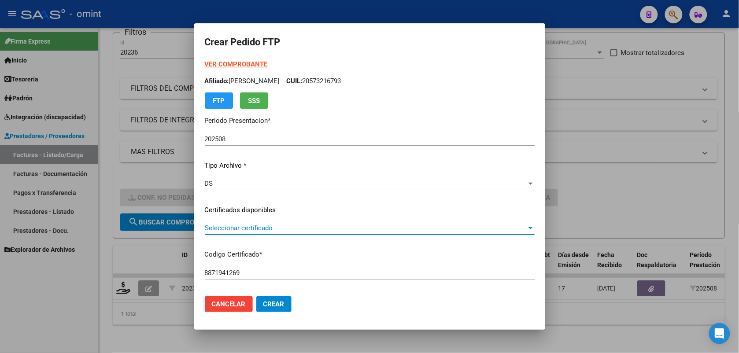
click at [249, 226] on span "Seleccionar certificado" at bounding box center [366, 228] width 322 height 8
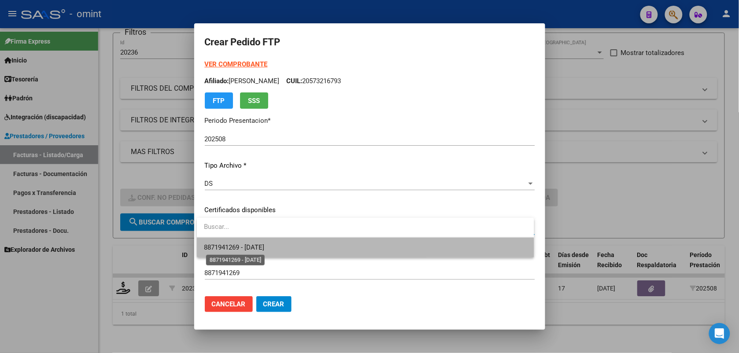
click at [256, 247] on span "8871941269 - [DATE]" at bounding box center [234, 248] width 60 height 8
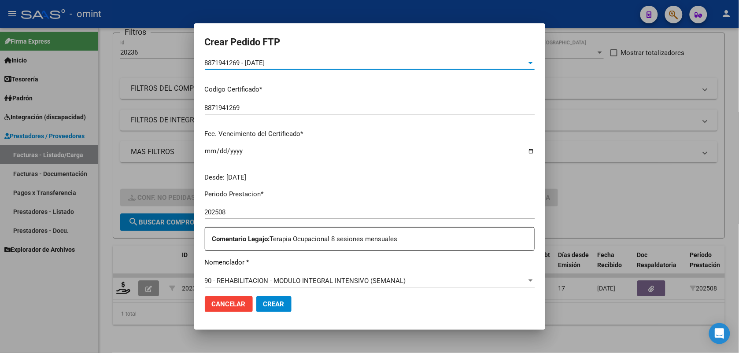
scroll to position [220, 0]
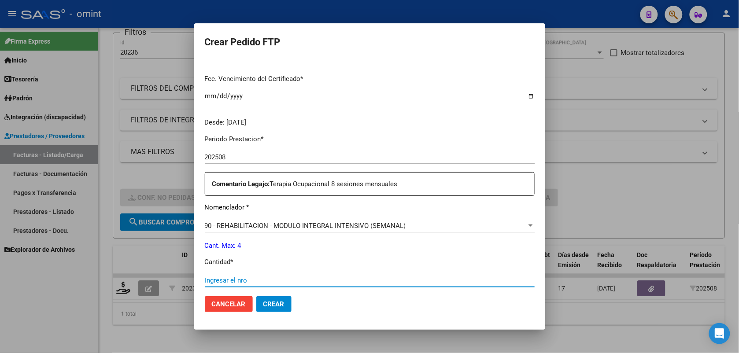
click at [254, 278] on input "Ingresar el nro" at bounding box center [370, 281] width 330 height 8
type input "4"
click at [276, 307] on span "Crear" at bounding box center [273, 304] width 21 height 8
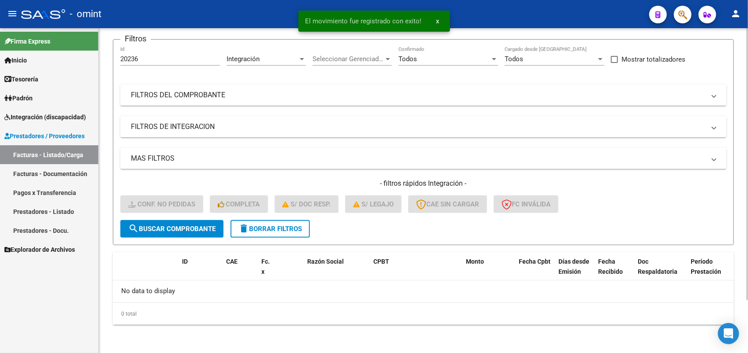
scroll to position [63, 0]
